Goal: Information Seeking & Learning: Learn about a topic

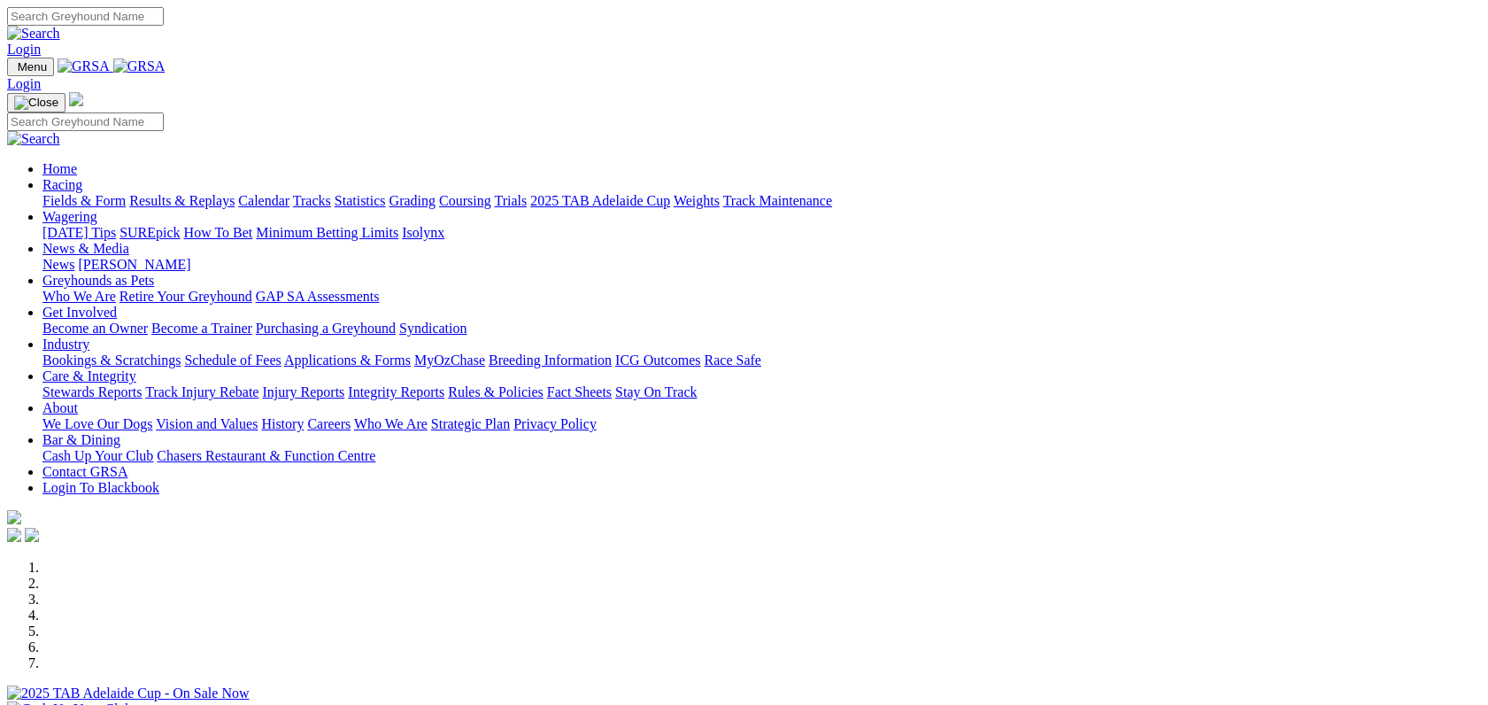
click at [124, 193] on link "Fields & Form" at bounding box center [83, 200] width 83 height 15
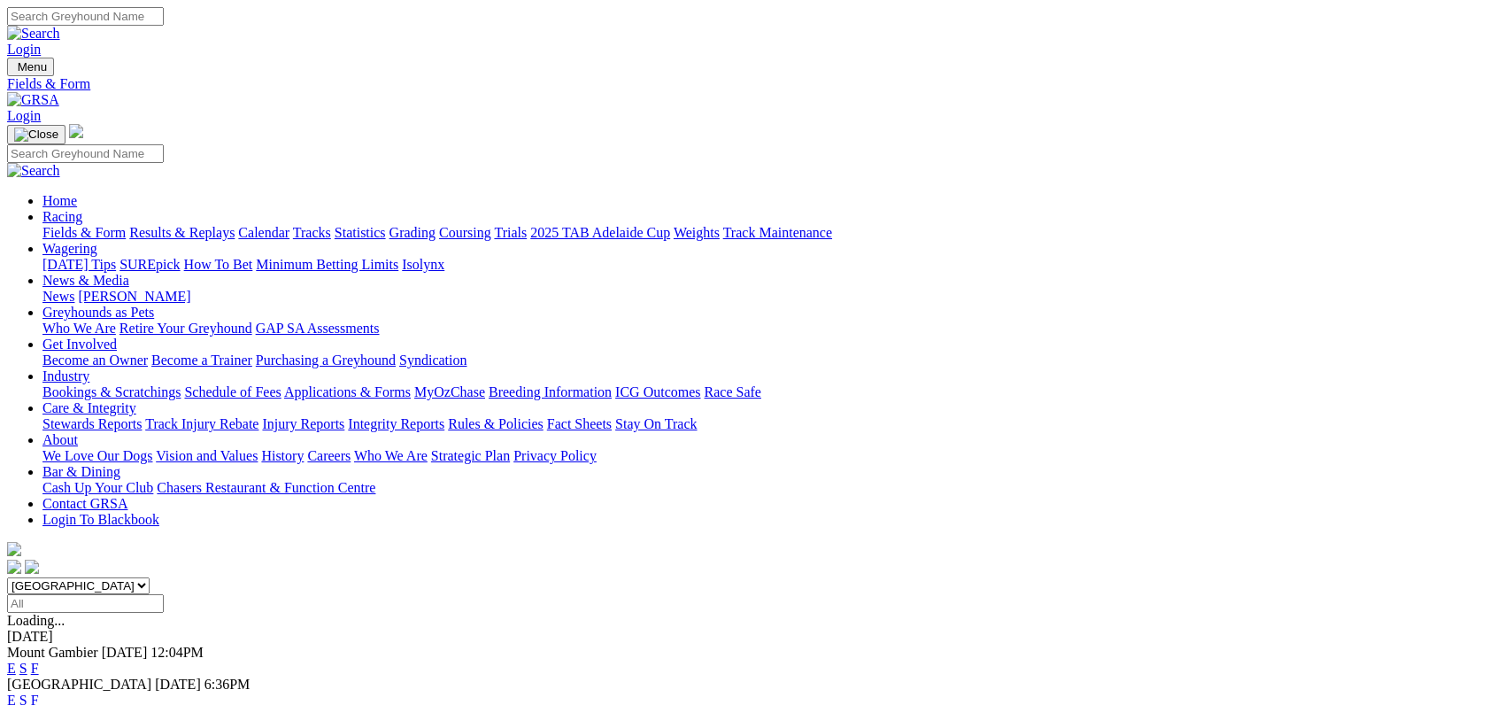
click at [39, 692] on link "F" at bounding box center [35, 699] width 8 height 15
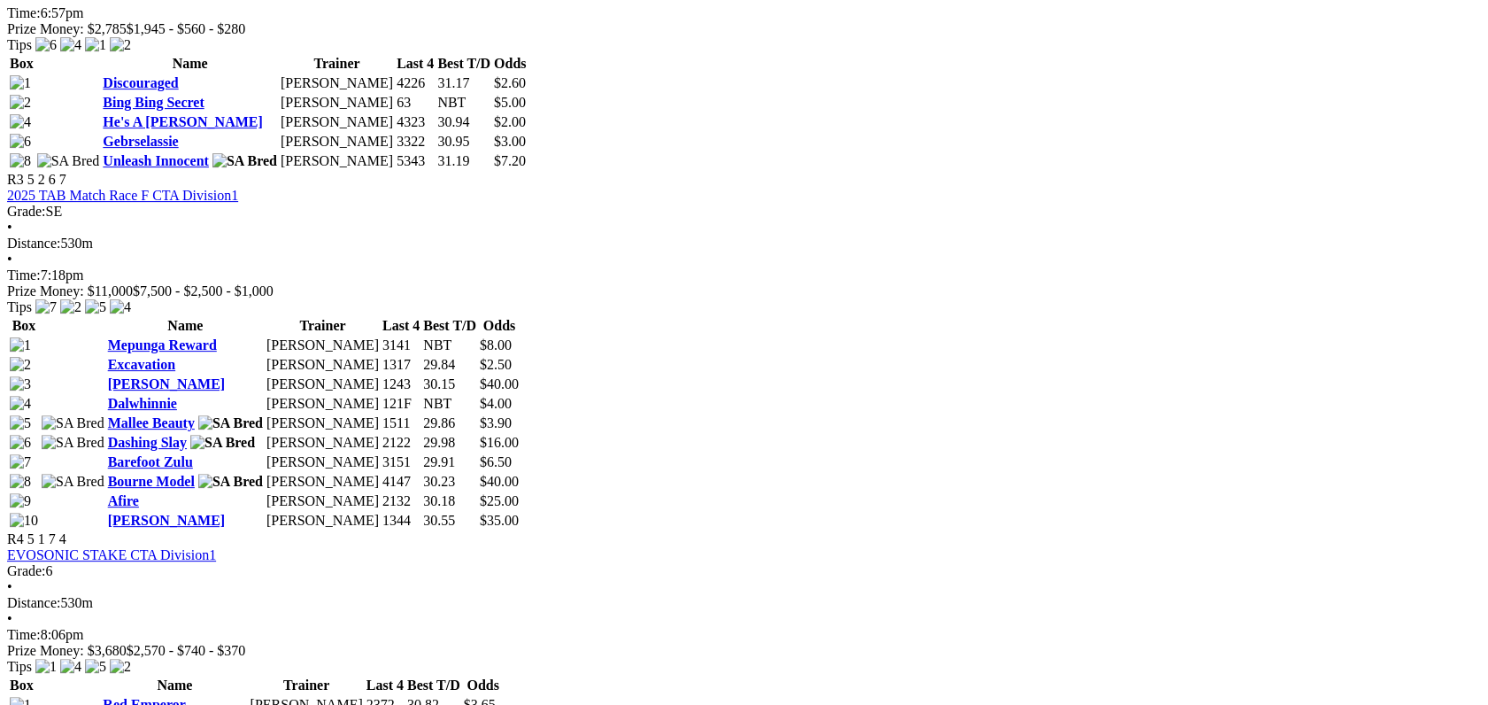
scroll to position [1322, 0]
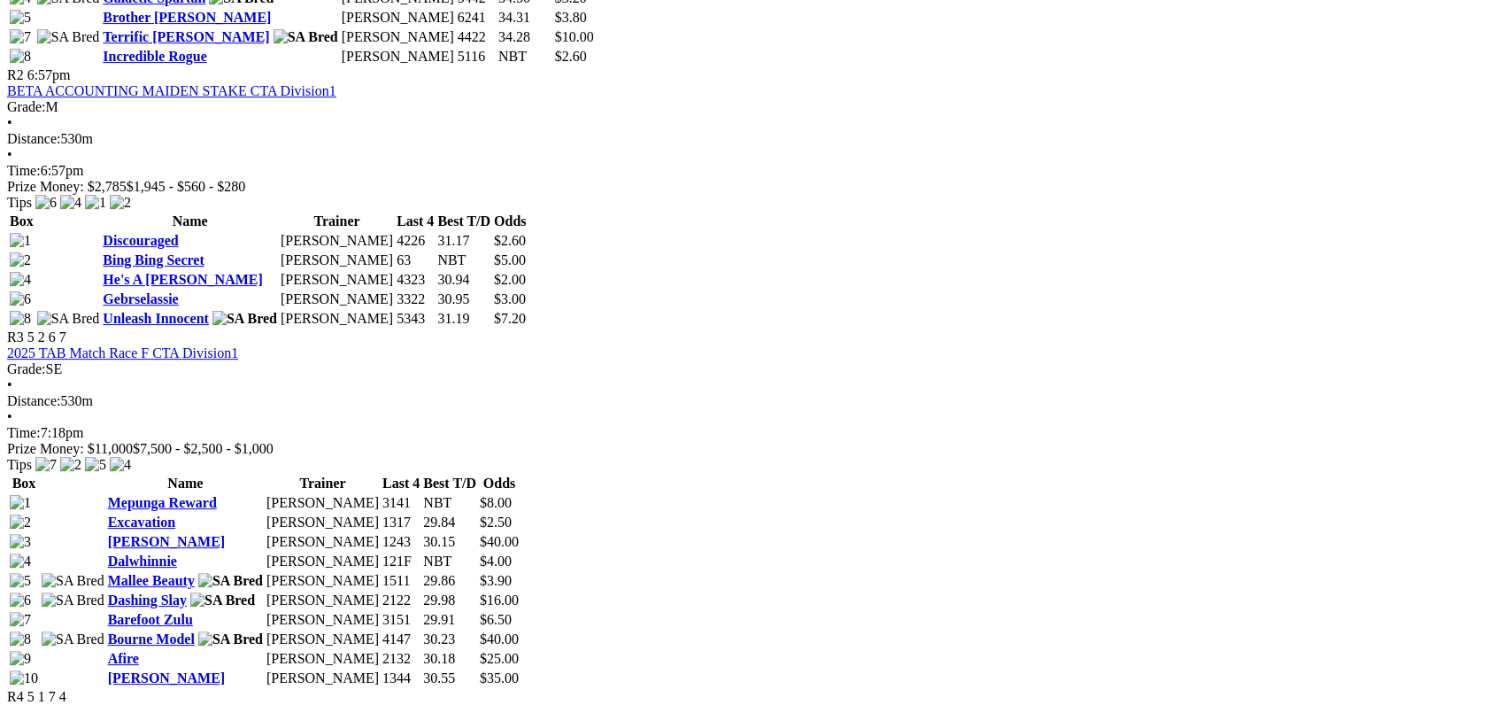
scroll to position [1167, 0]
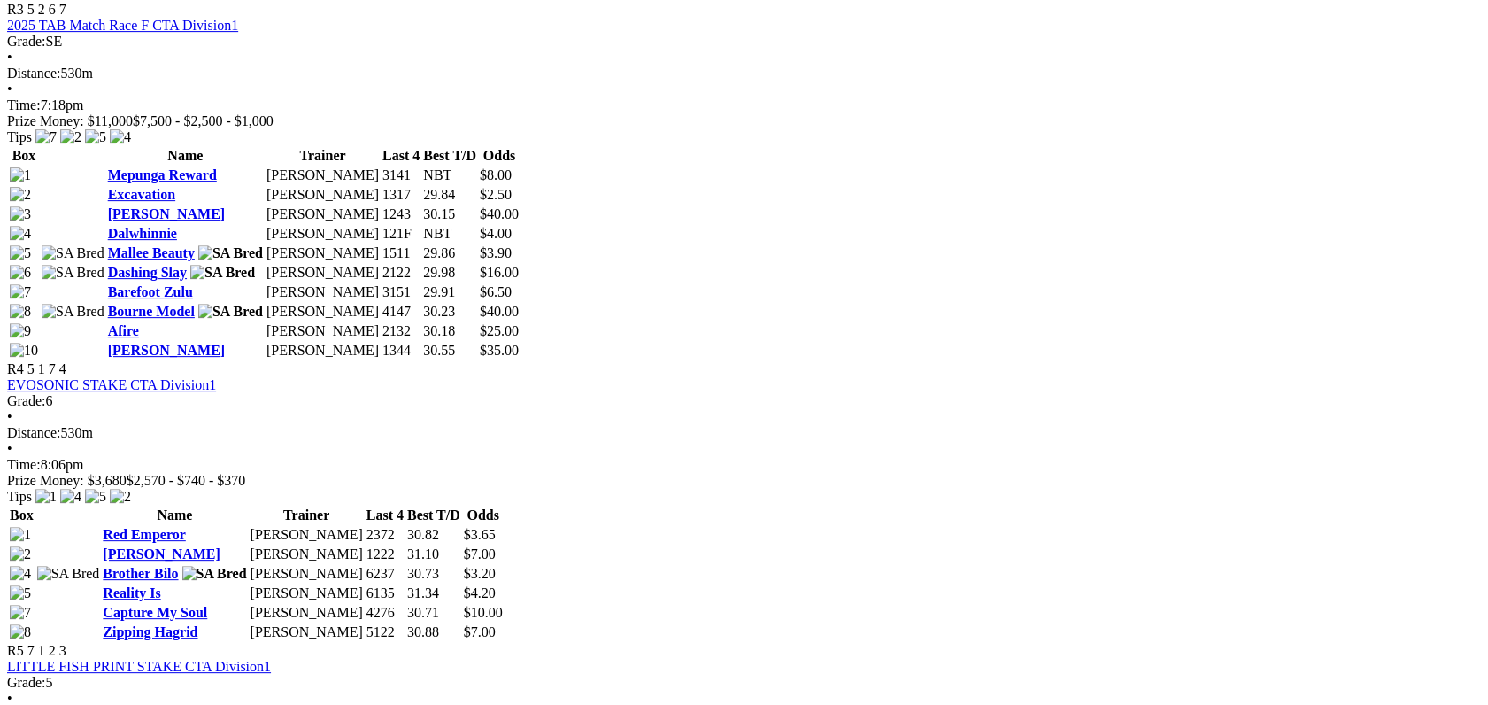
scroll to position [1587, 0]
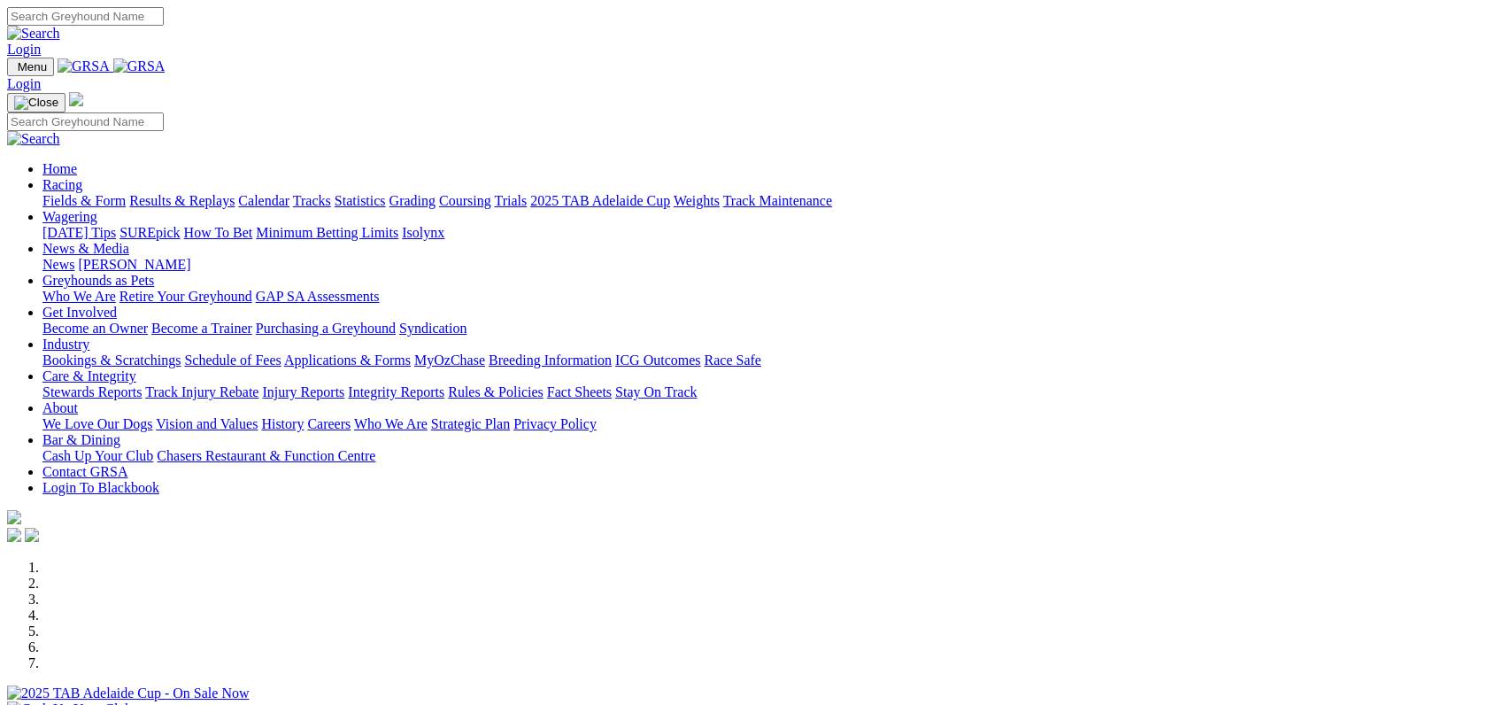
click at [120, 193] on link "Fields & Form" at bounding box center [83, 200] width 83 height 15
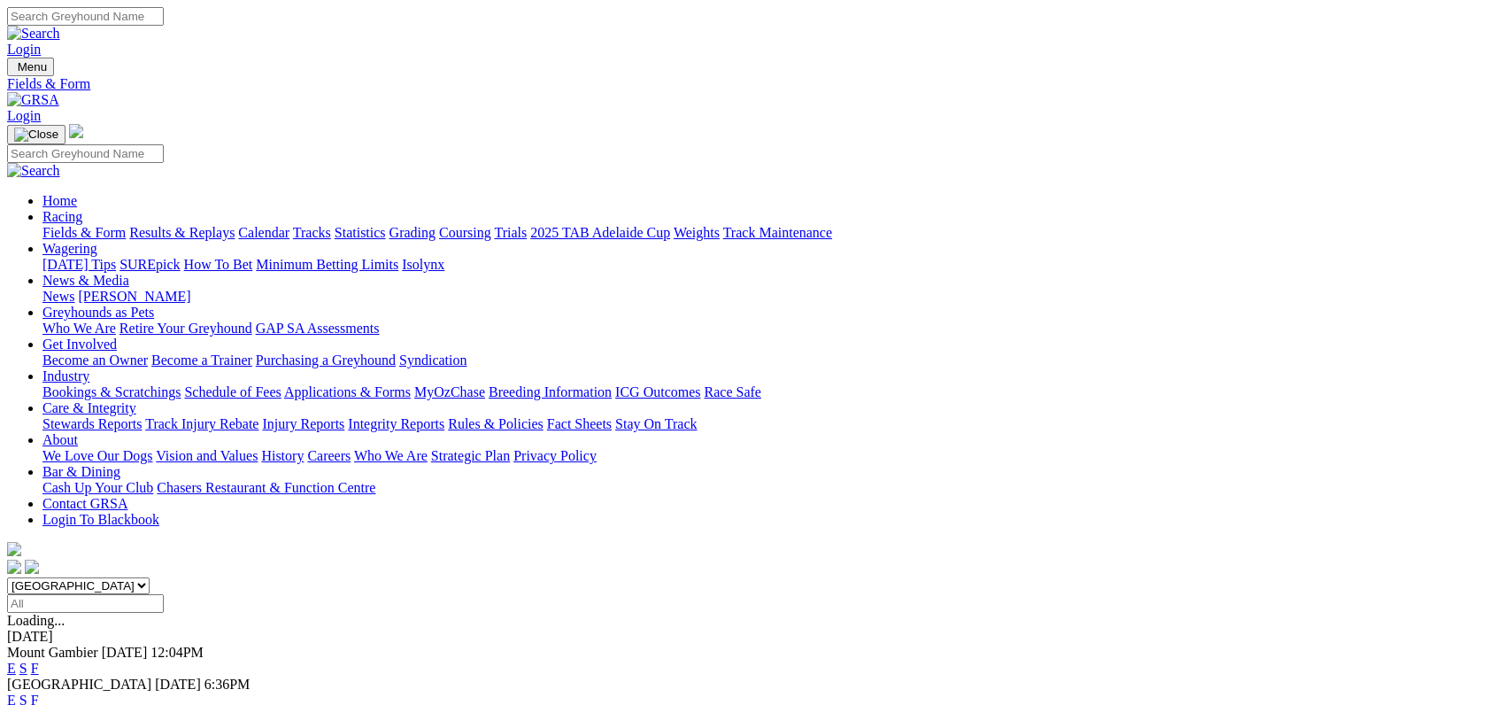
click at [39, 692] on link "F" at bounding box center [35, 699] width 8 height 15
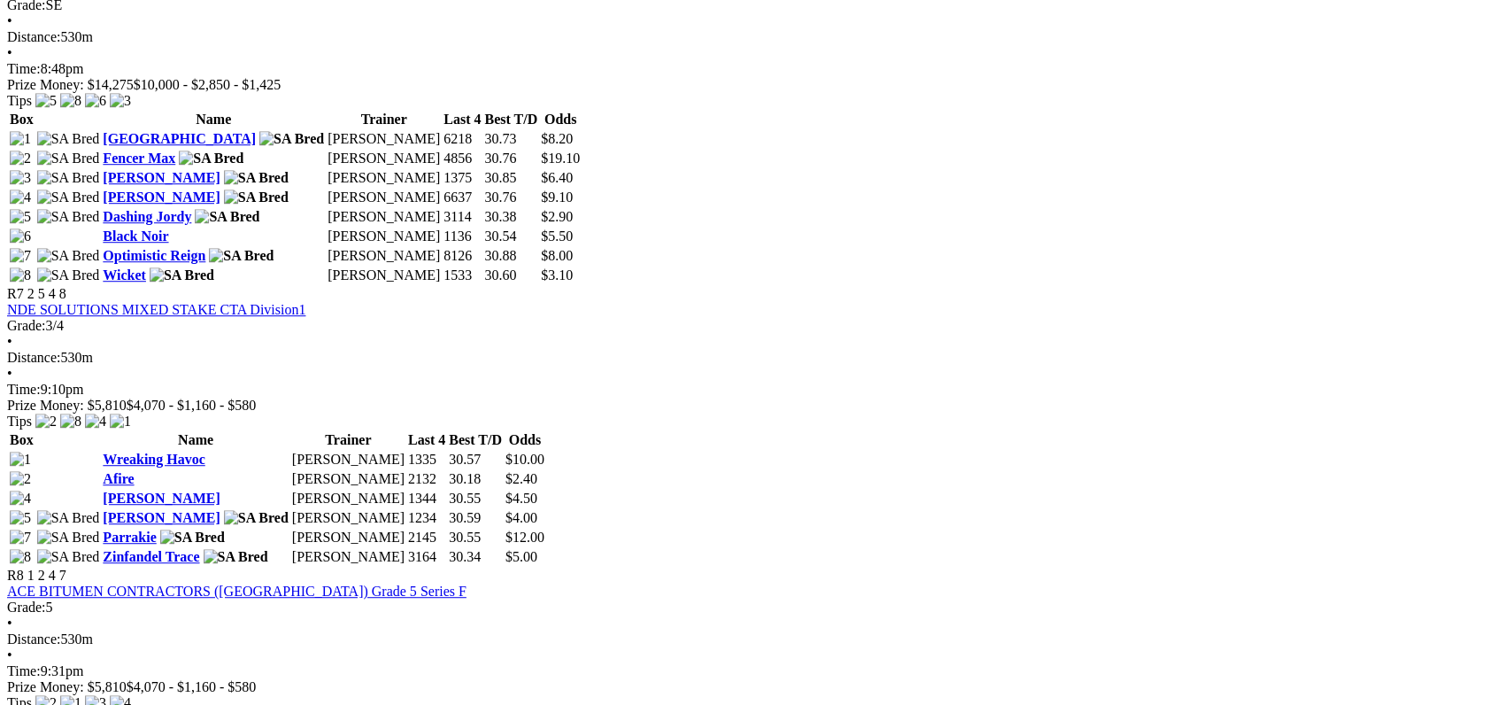
scroll to position [2503, 0]
